Goal: Entertainment & Leisure: Browse casually

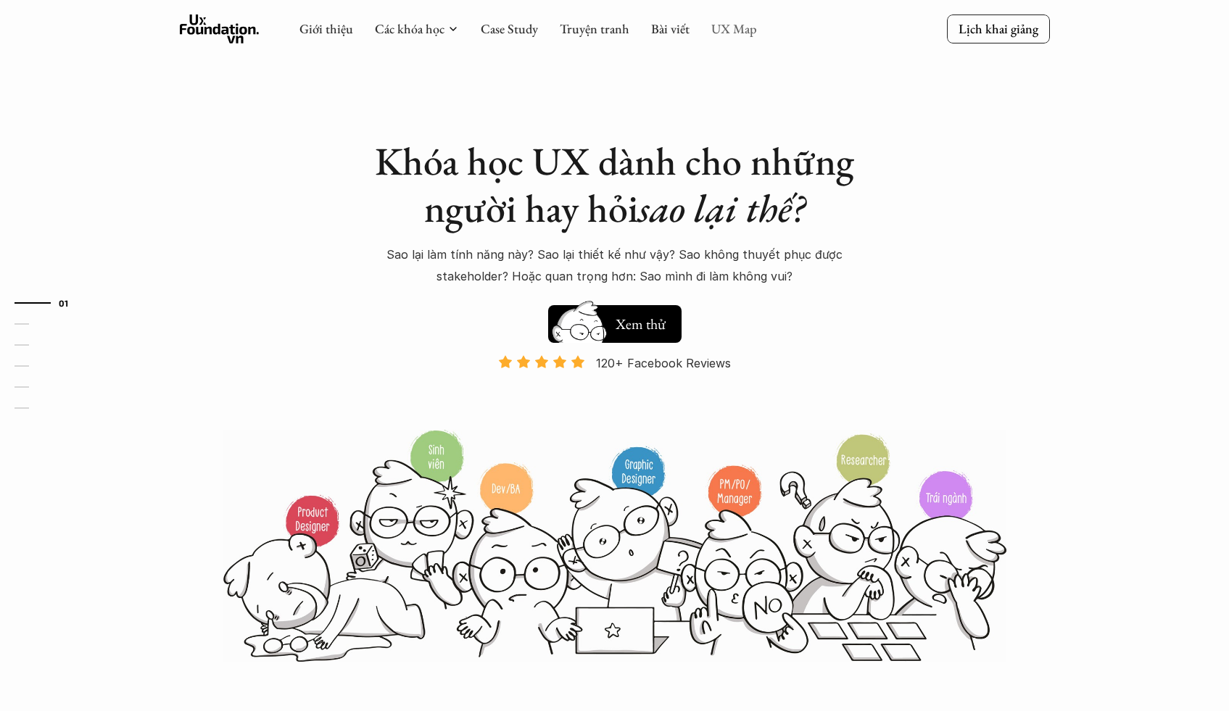
click at [726, 29] on link "UX Map" at bounding box center [734, 28] width 46 height 17
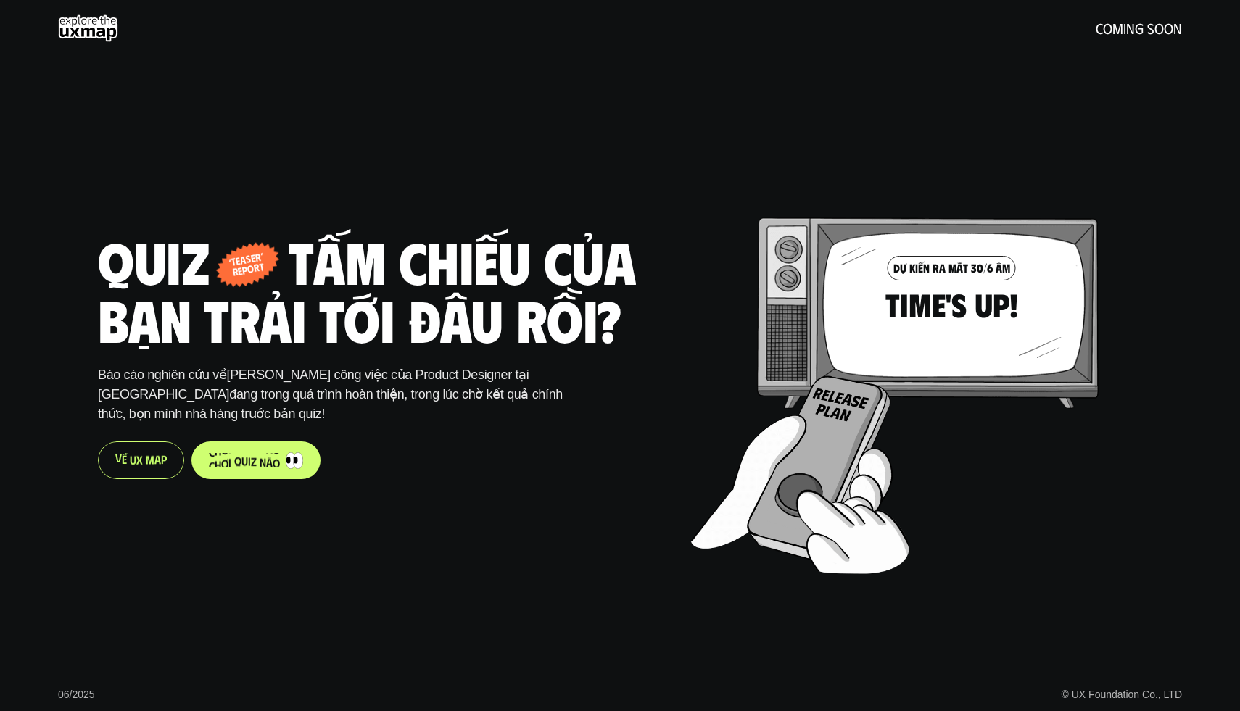
click at [149, 463] on p "V ề U X M a p" at bounding box center [140, 460] width 51 height 14
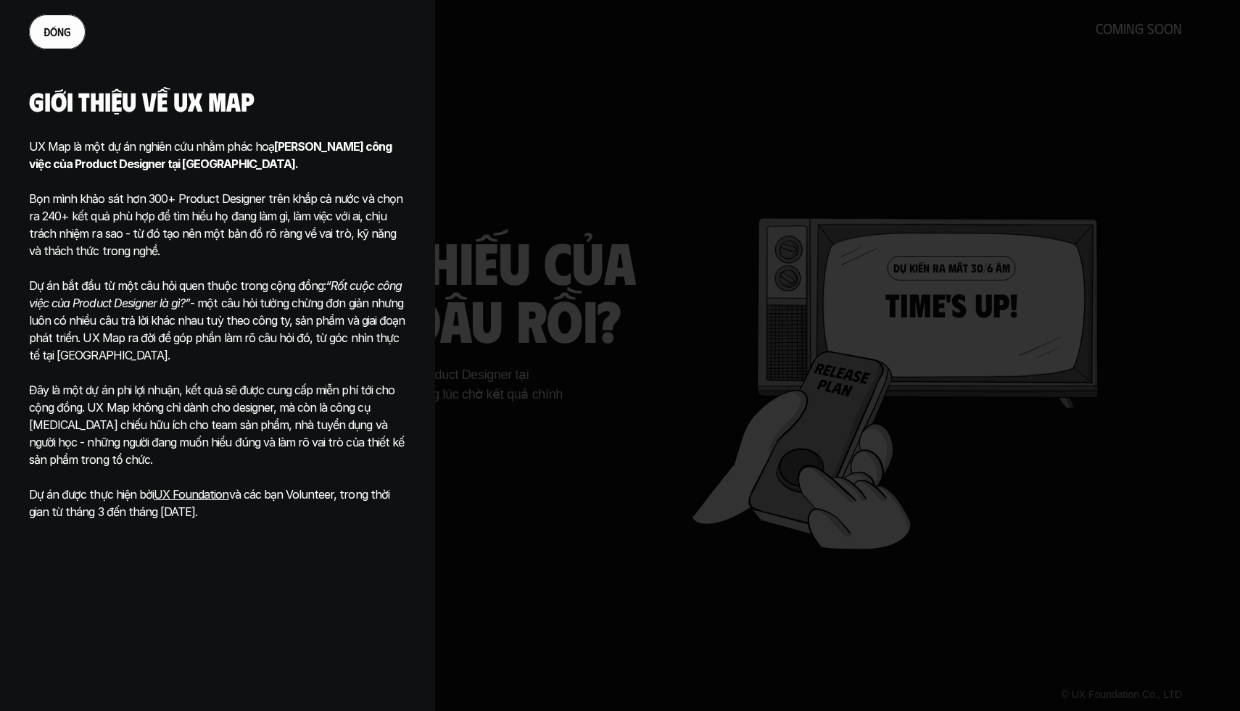
click at [233, 149] on p "UX Map là một dự án nghiên cứu nhằm phác hoạ Phạm vi công việc của Product Desi…" at bounding box center [217, 155] width 377 height 35
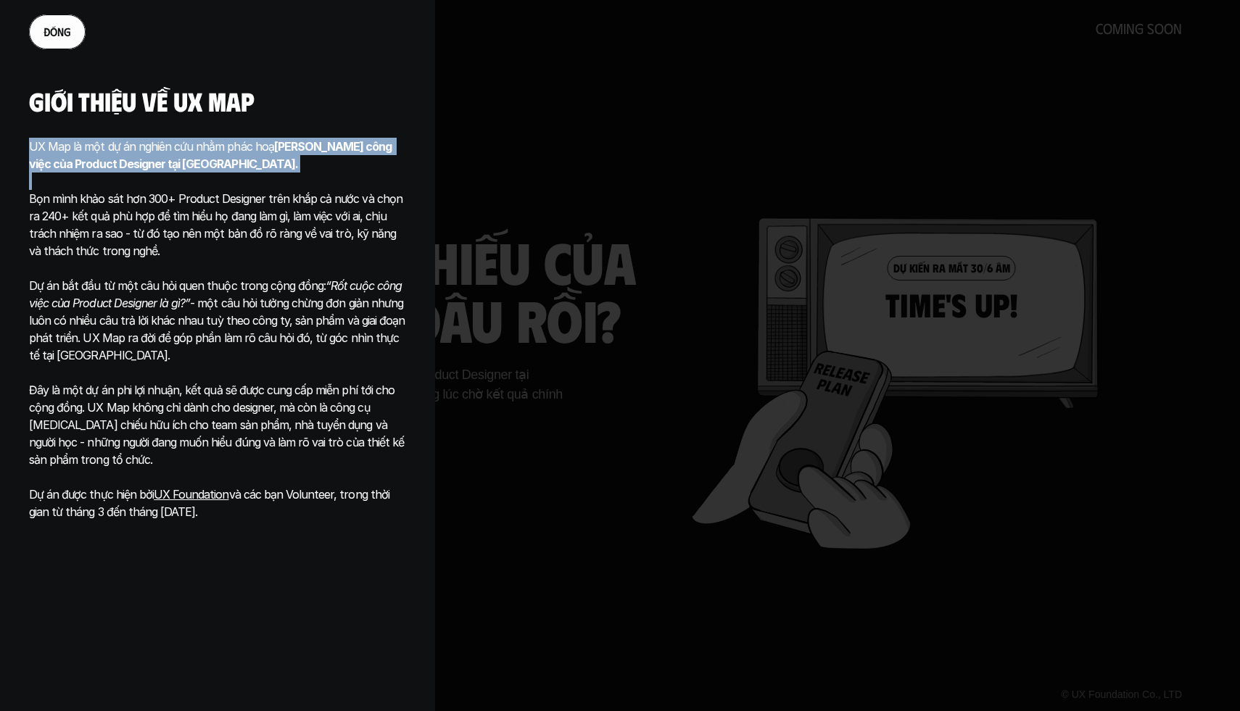
click at [233, 149] on p "UX Map là một dự án nghiên cứu nhằm phác hoạ Phạm vi công việc của Product Desi…" at bounding box center [217, 155] width 377 height 35
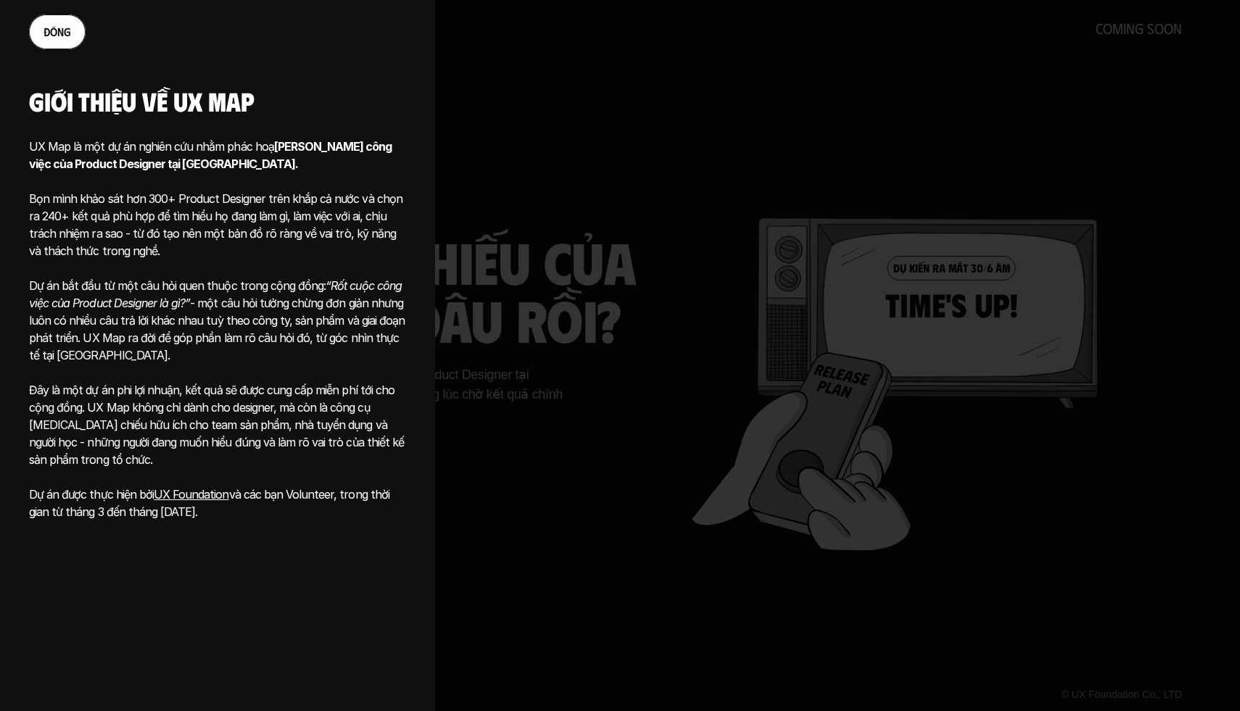
click at [241, 216] on p "Bọn mình khảo sát hơn 300+ Product Designer trên khắp cả nước và chọn ra 240+ k…" at bounding box center [217, 216] width 377 height 87
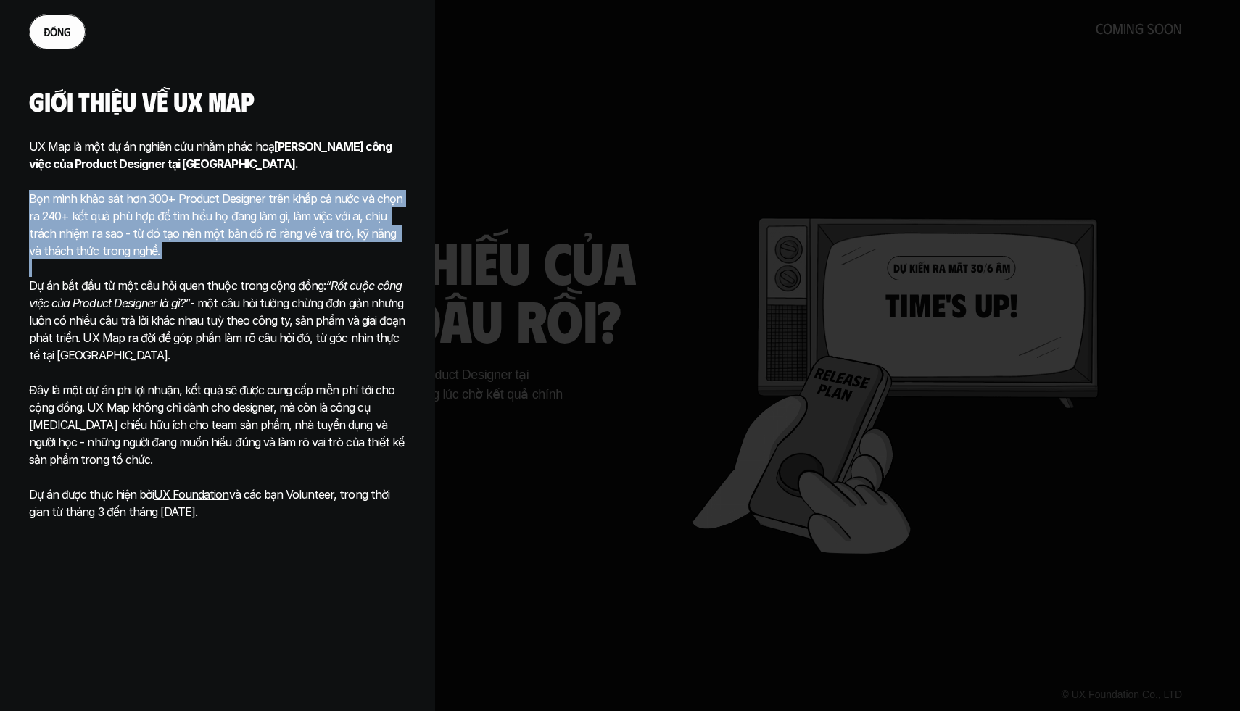
click at [241, 216] on p "Bọn mình khảo sát hơn 300+ Product Designer trên khắp cả nước và chọn ra 240+ k…" at bounding box center [217, 216] width 377 height 87
click at [333, 215] on p "Bọn mình khảo sát hơn 300+ Product Designer trên khắp cả nước và chọn ra 240+ k…" at bounding box center [217, 216] width 377 height 87
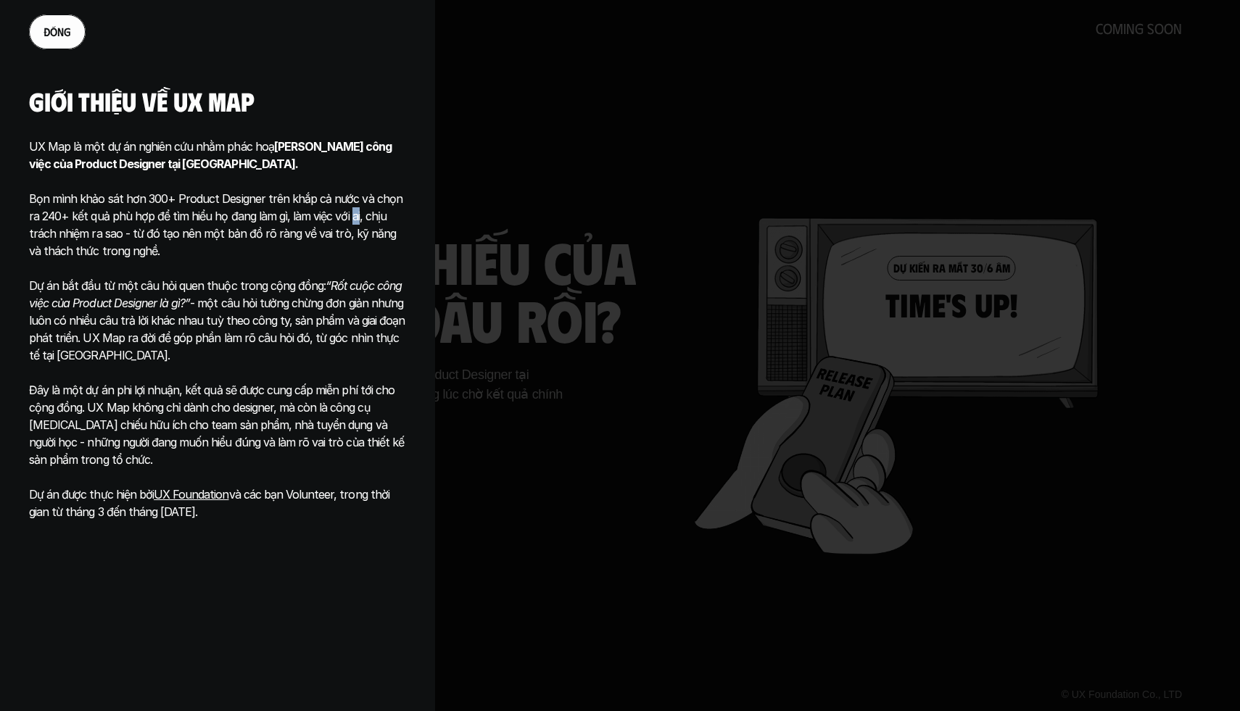
click at [333, 215] on p "Bọn mình khảo sát hơn 300+ Product Designer trên khắp cả nước và chọn ra 240+ k…" at bounding box center [217, 216] width 377 height 87
click at [285, 302] on p "Dự án bắt đầu từ một câu hỏi quen thuộc trong cộng đồng: “Rốt cuộc công việc củ…" at bounding box center [217, 320] width 377 height 87
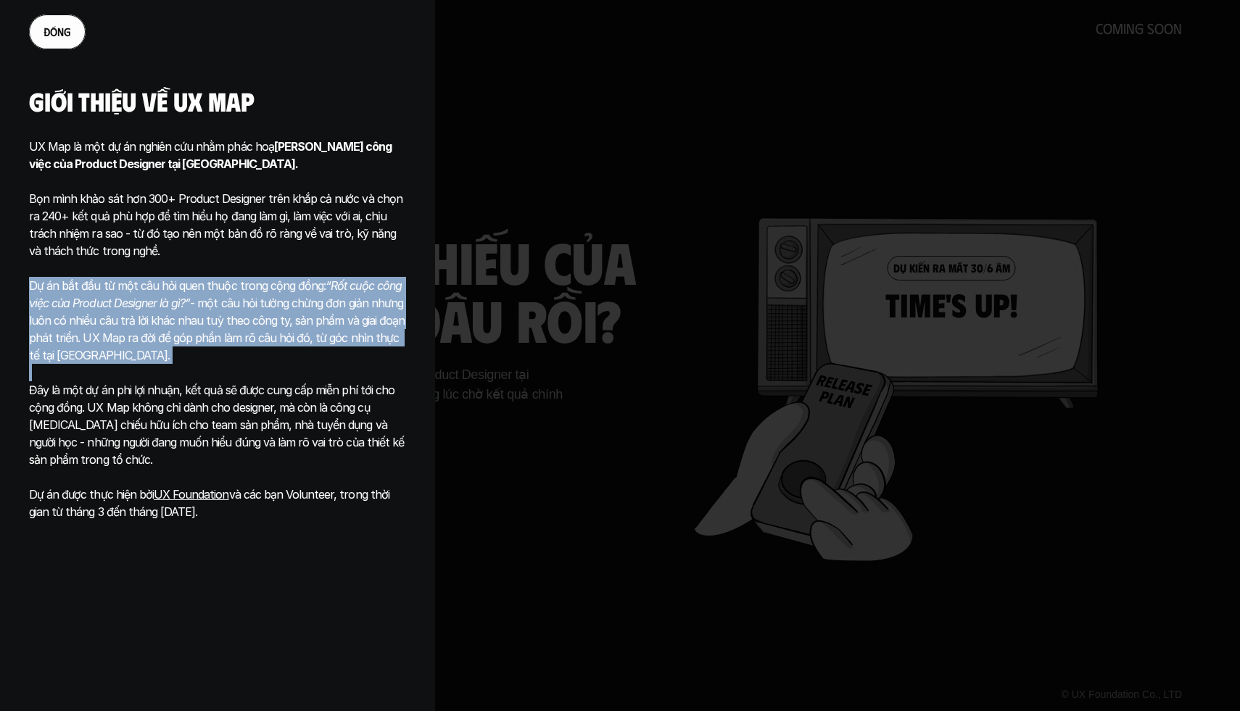
click at [285, 302] on p "Dự án bắt đầu từ một câu hỏi quen thuộc trong cộng đồng: “Rốt cuộc công việc củ…" at bounding box center [217, 320] width 377 height 87
click at [339, 303] on p "Dự án bắt đầu từ một câu hỏi quen thuộc trong cộng đồng: “Rốt cuộc công việc củ…" at bounding box center [217, 320] width 377 height 87
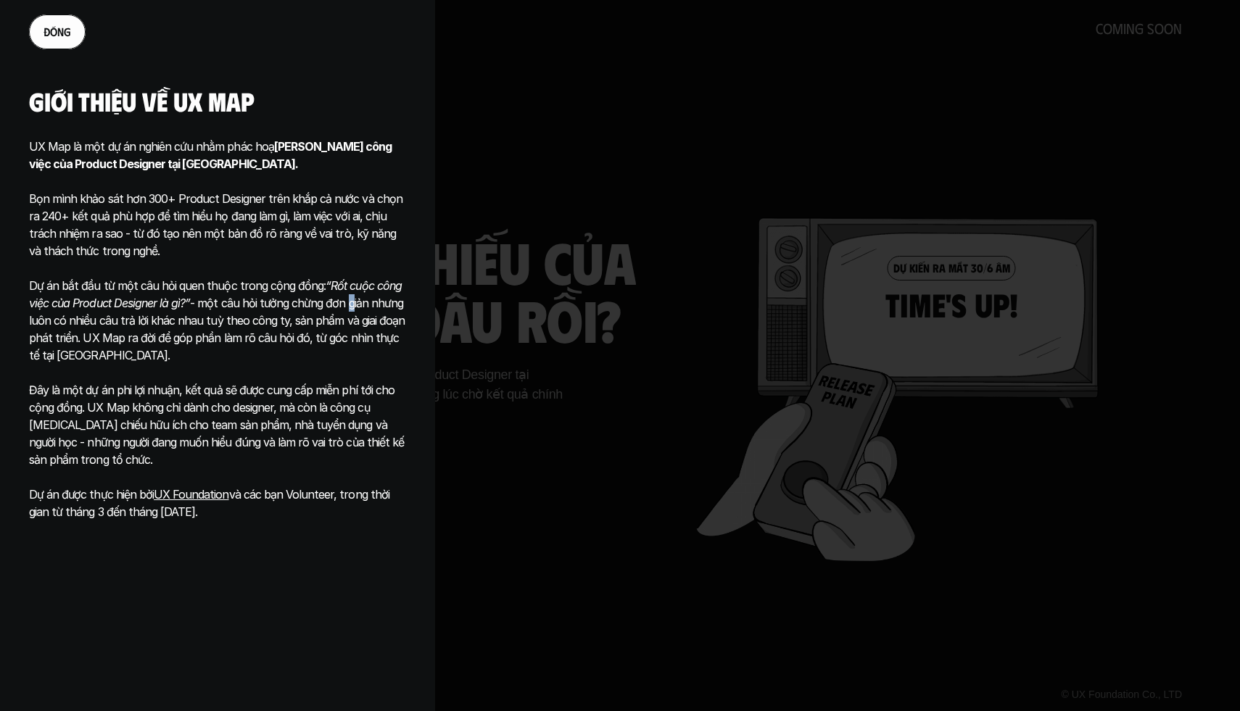
click at [339, 303] on p "Dự án bắt đầu từ một câu hỏi quen thuộc trong cộng đồng: “Rốt cuộc công việc củ…" at bounding box center [217, 320] width 377 height 87
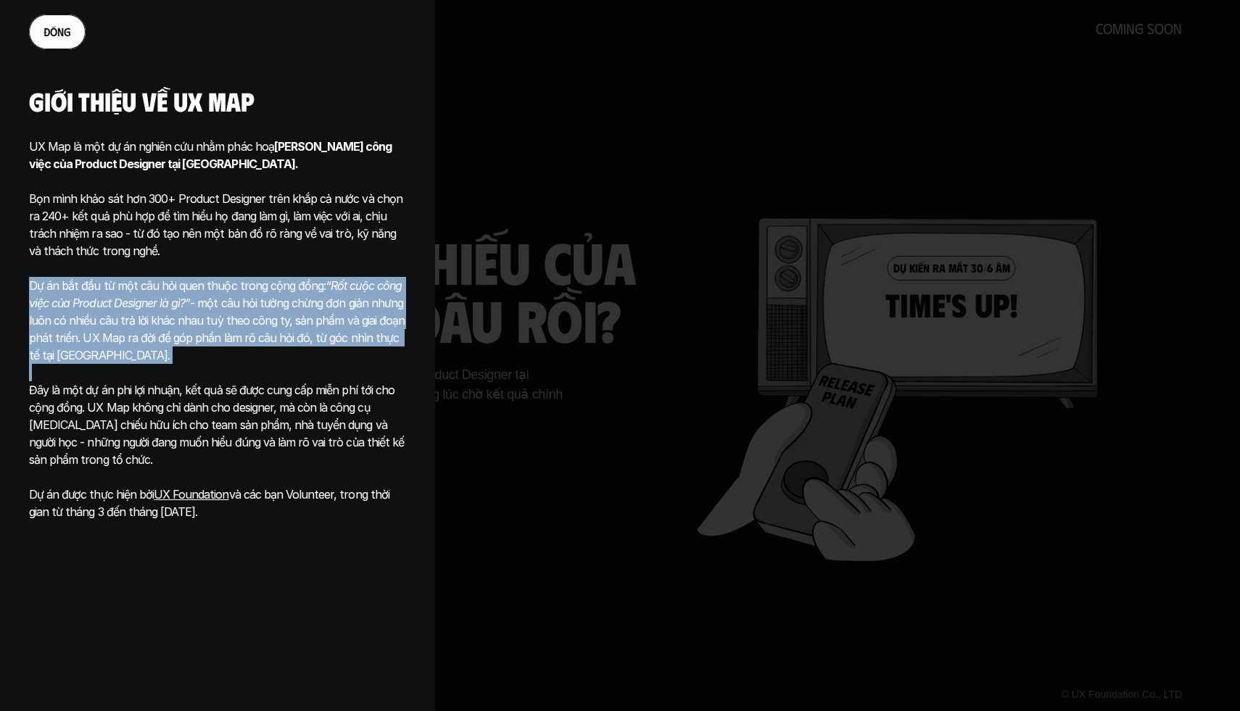
click at [339, 303] on p "Dự án bắt đầu từ một câu hỏi quen thuộc trong cộng đồng: “Rốt cuộc công việc củ…" at bounding box center [217, 320] width 377 height 87
click at [350, 305] on p "Dự án bắt đầu từ một câu hỏi quen thuộc trong cộng đồng: “Rốt cuộc công việc củ…" at bounding box center [217, 320] width 377 height 87
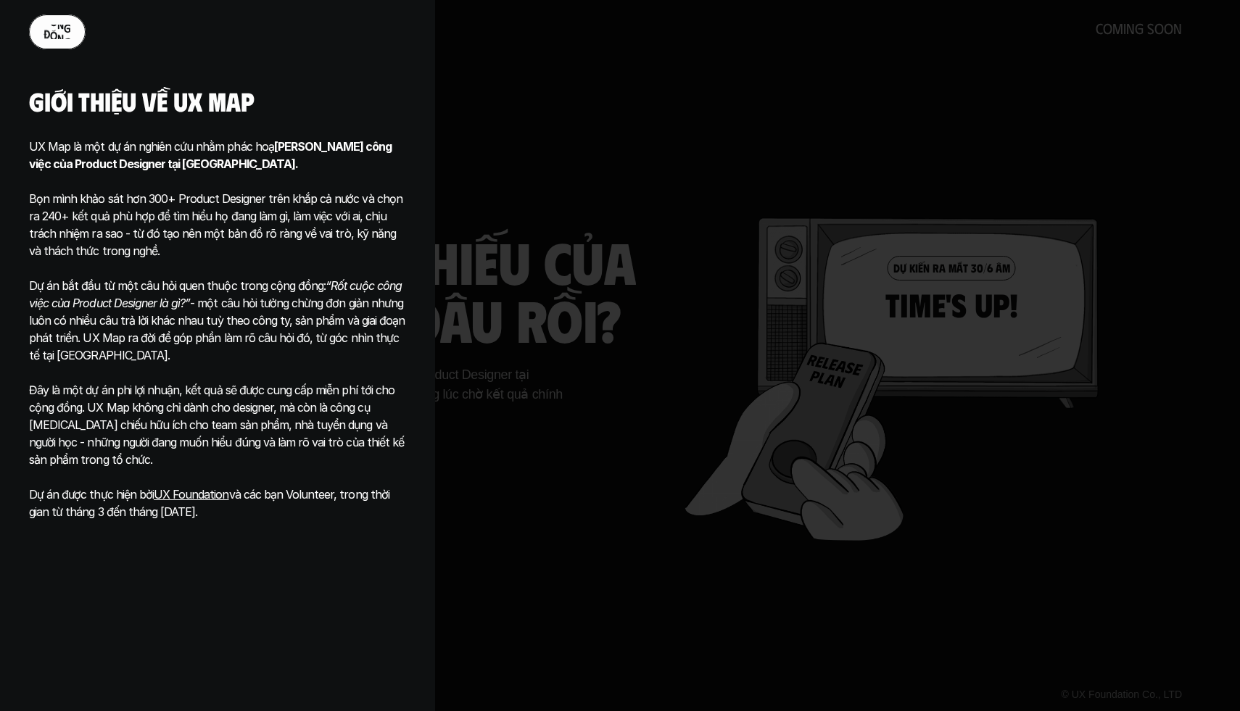
click at [65, 25] on span "g" at bounding box center [67, 29] width 7 height 14
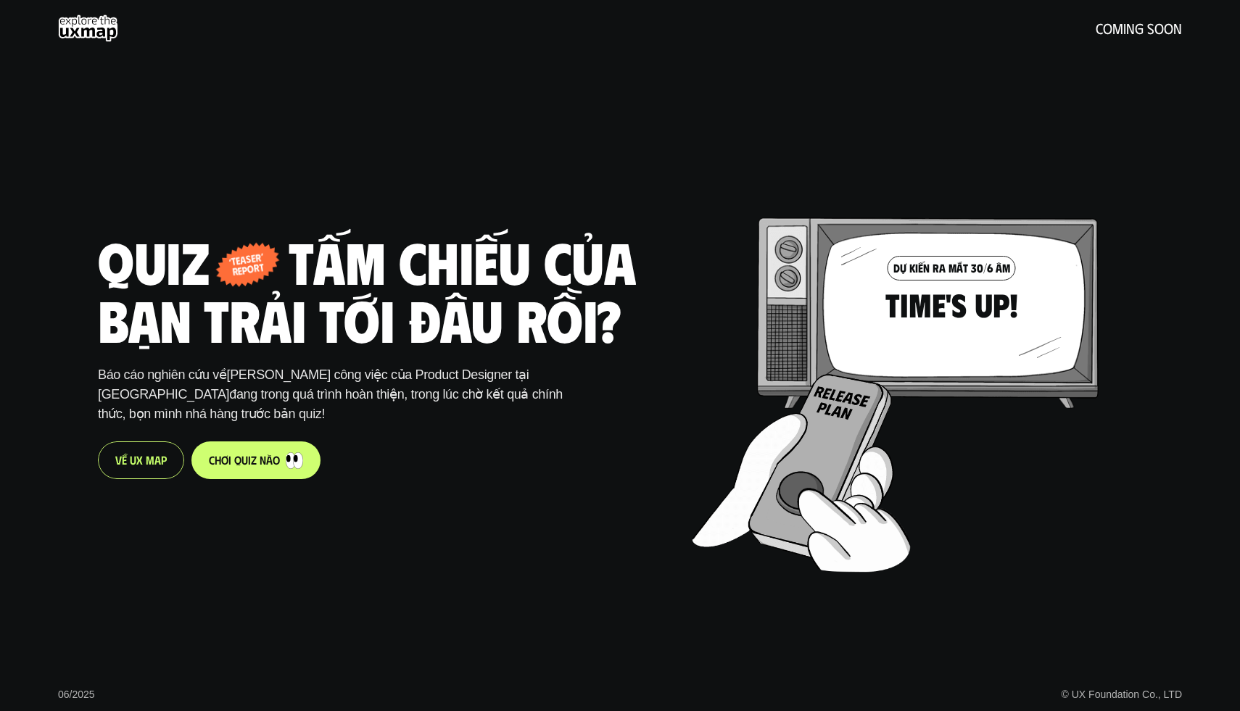
click at [236, 452] on link "c h ơ i q u i z n à o" at bounding box center [255, 461] width 129 height 38
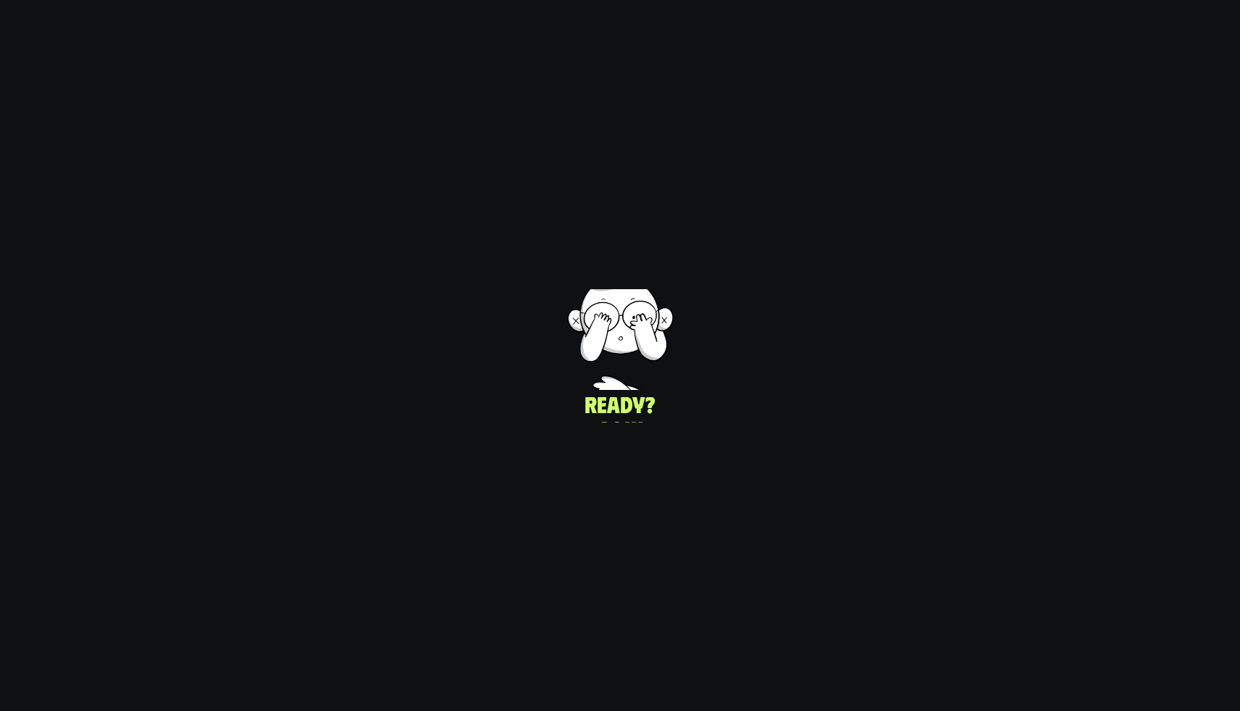
click at [549, 291] on div "Title nào phổ biến hơn?" at bounding box center [301, 356] width 603 height 732
click at [693, 286] on div "UI/UX Designer Product Designer © UX Foundation Co., LTD" at bounding box center [921, 355] width 637 height 711
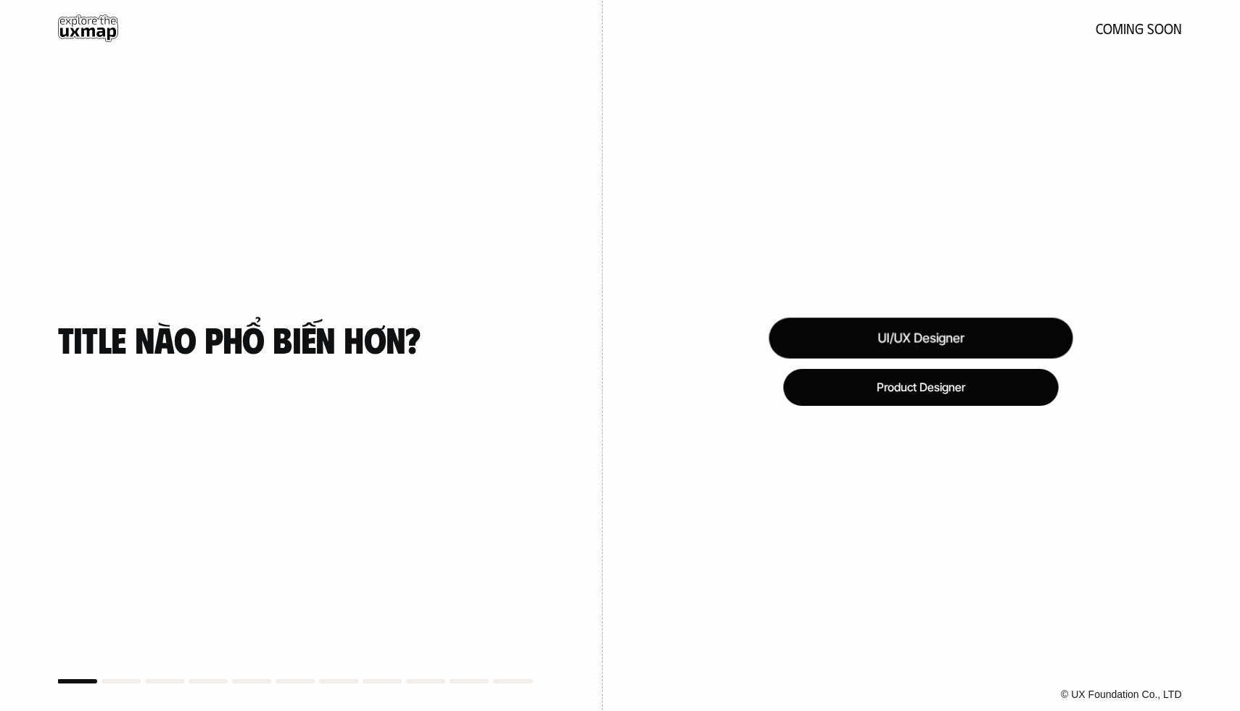
click at [882, 343] on div "UI/UX Designer" at bounding box center [921, 338] width 304 height 41
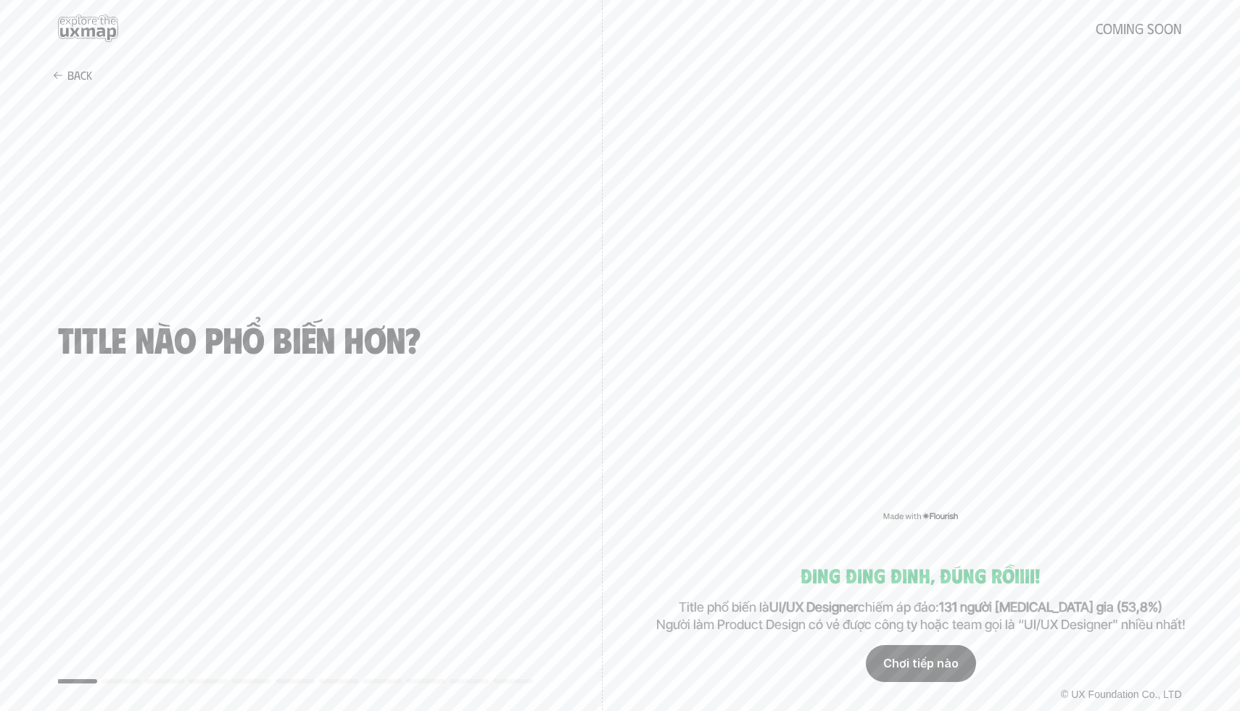
click at [915, 668] on div "Chơi tiếp nào" at bounding box center [921, 664] width 110 height 36
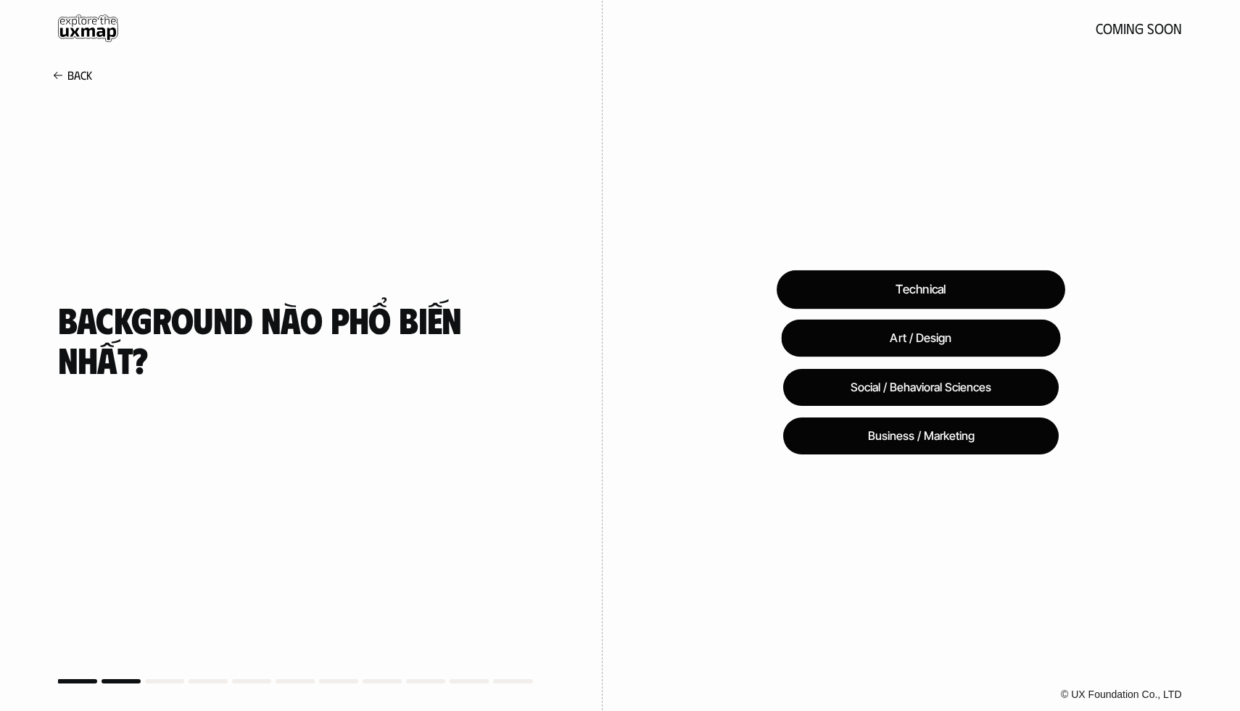
click at [934, 289] on div "Technical" at bounding box center [921, 290] width 289 height 39
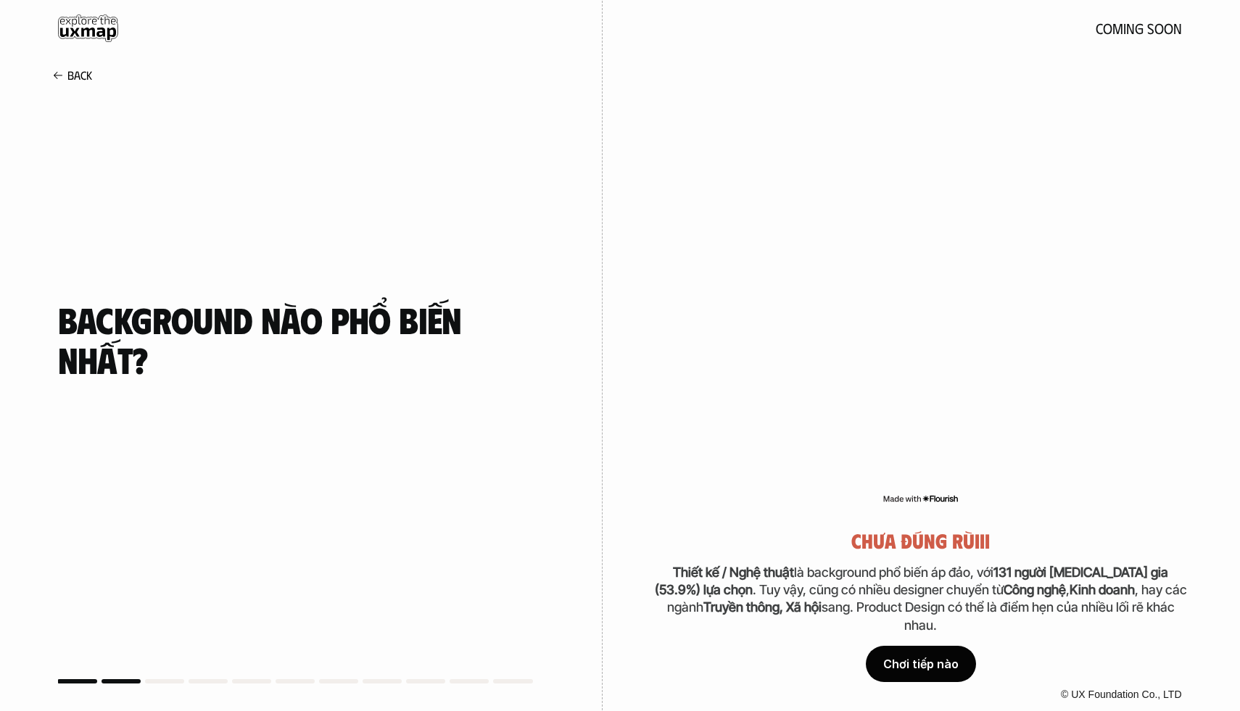
click at [917, 663] on div "Chơi tiếp nào" at bounding box center [921, 664] width 110 height 36
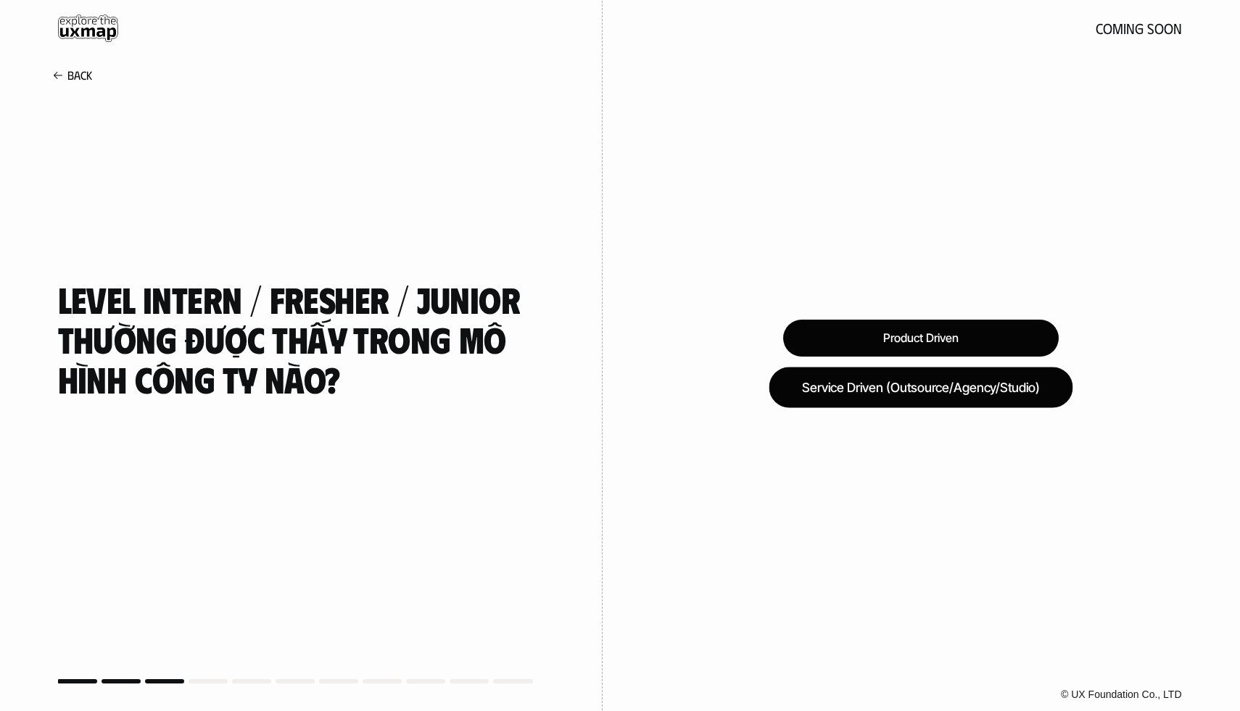
click at [946, 388] on div "Service Driven (Outsource/Agency/Studio)" at bounding box center [921, 387] width 304 height 41
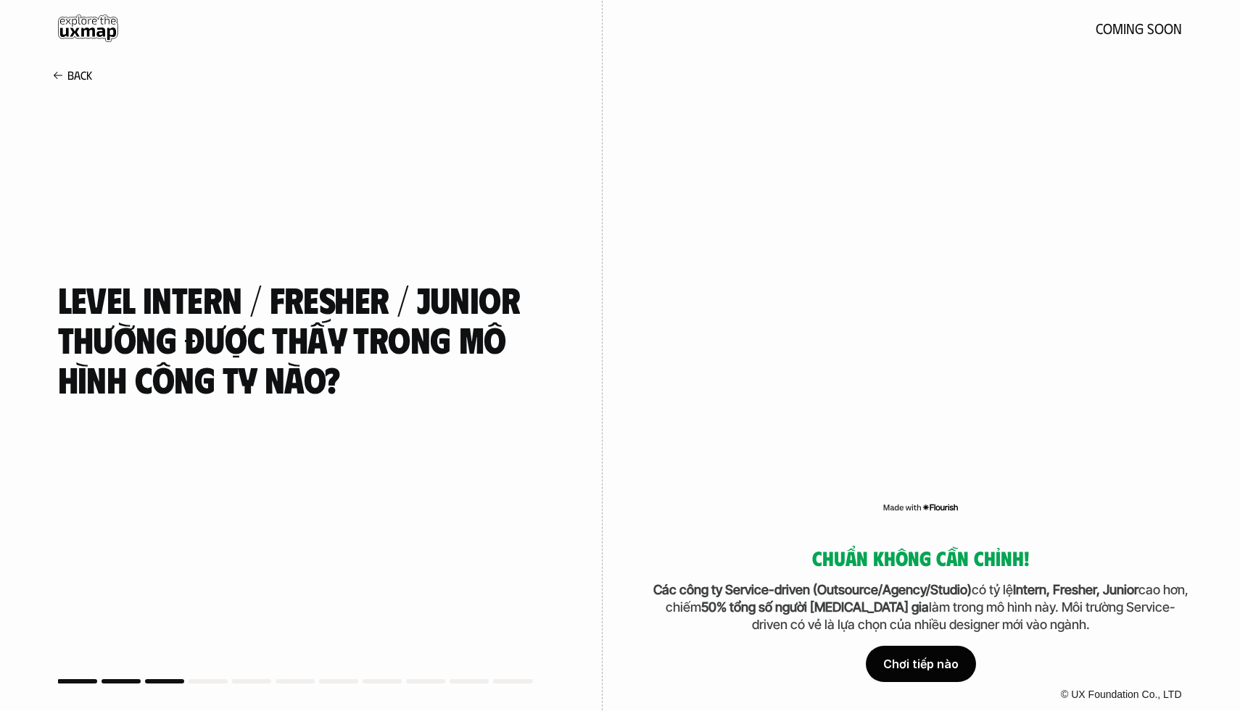
click at [917, 667] on div "Chơi tiếp nào" at bounding box center [921, 664] width 110 height 36
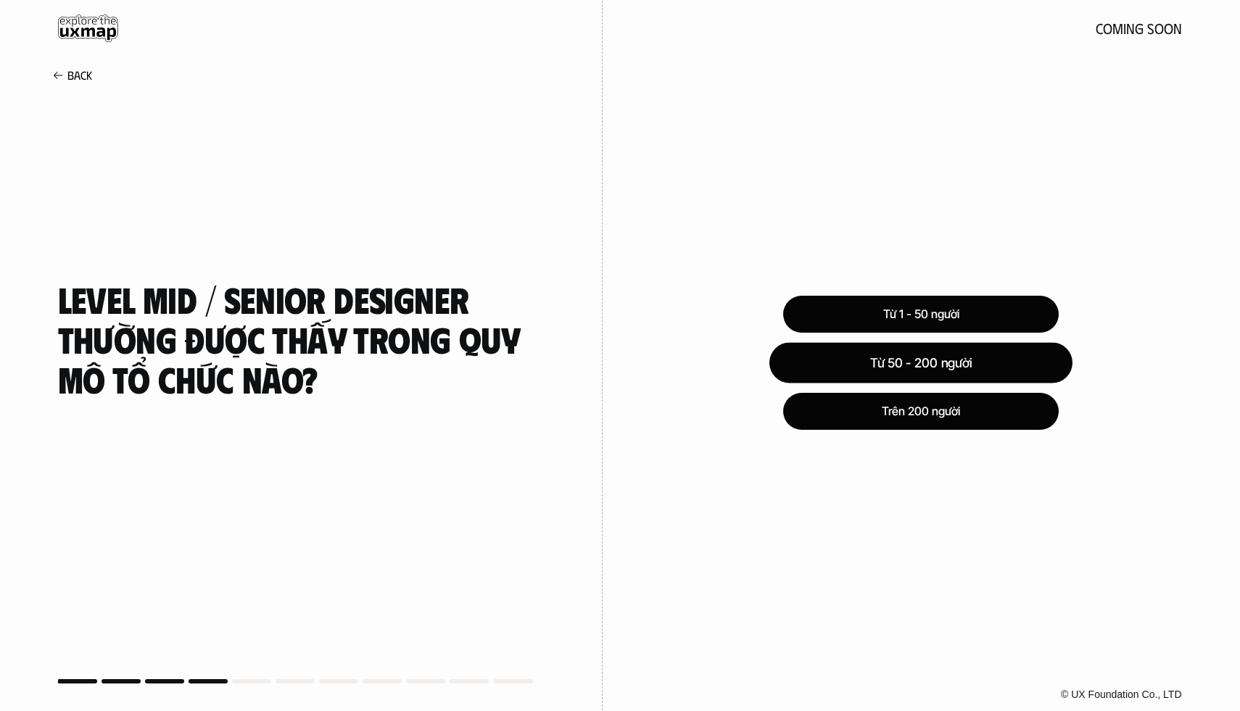
click at [965, 358] on div "Từ 50 - 200 người" at bounding box center [920, 362] width 303 height 41
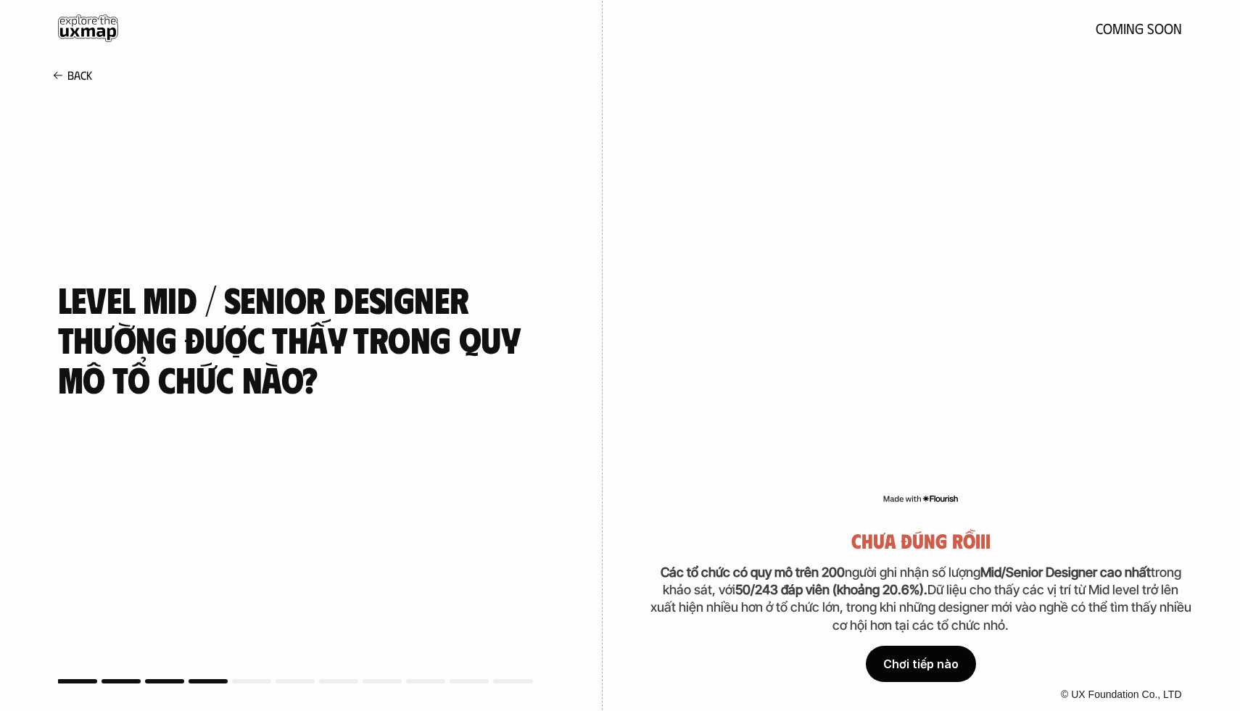
click at [940, 664] on div "Chơi tiếp nào" at bounding box center [921, 664] width 110 height 36
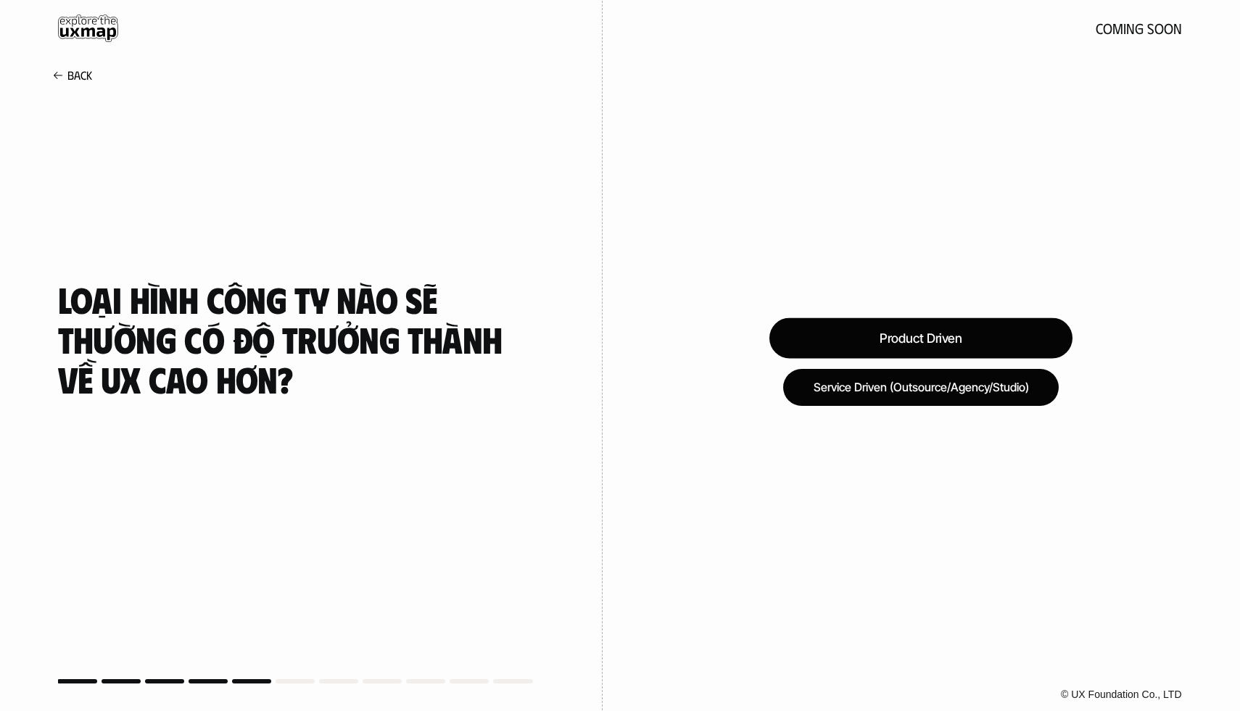
click at [923, 339] on div "Product Driven" at bounding box center [920, 338] width 303 height 41
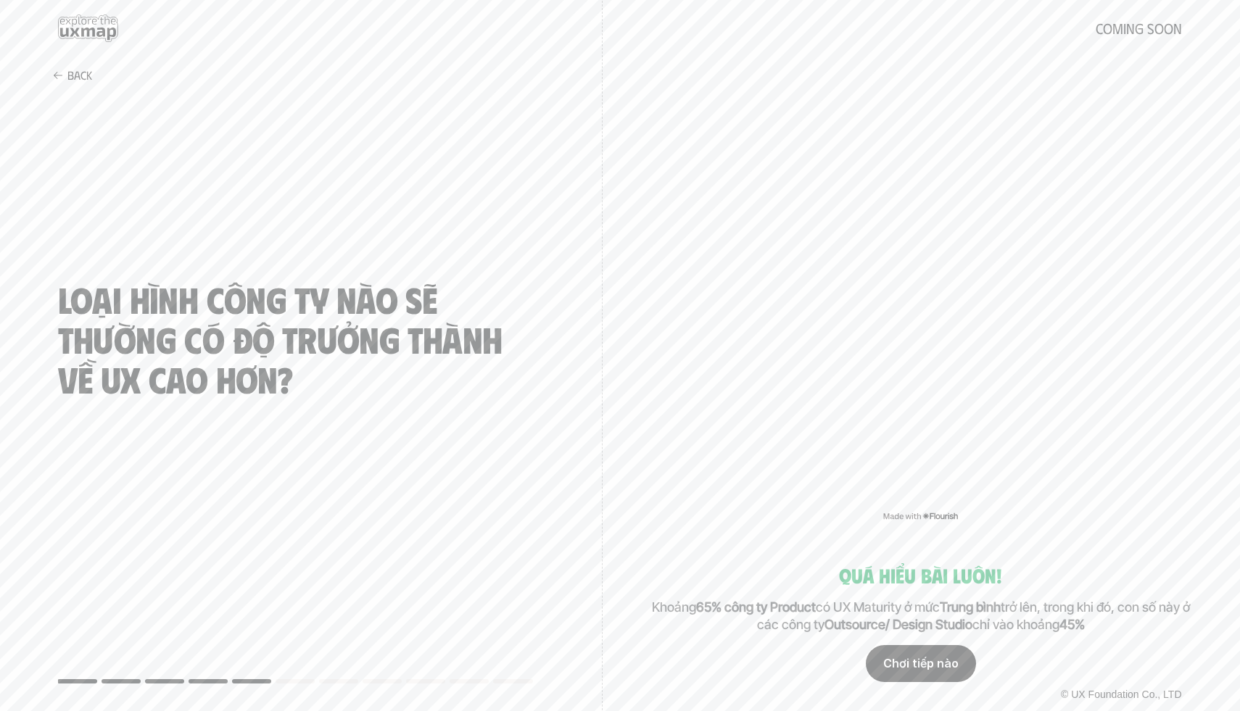
click at [938, 664] on div "Chơi tiếp nào" at bounding box center [921, 664] width 110 height 36
